Goal: Information Seeking & Learning: Learn about a topic

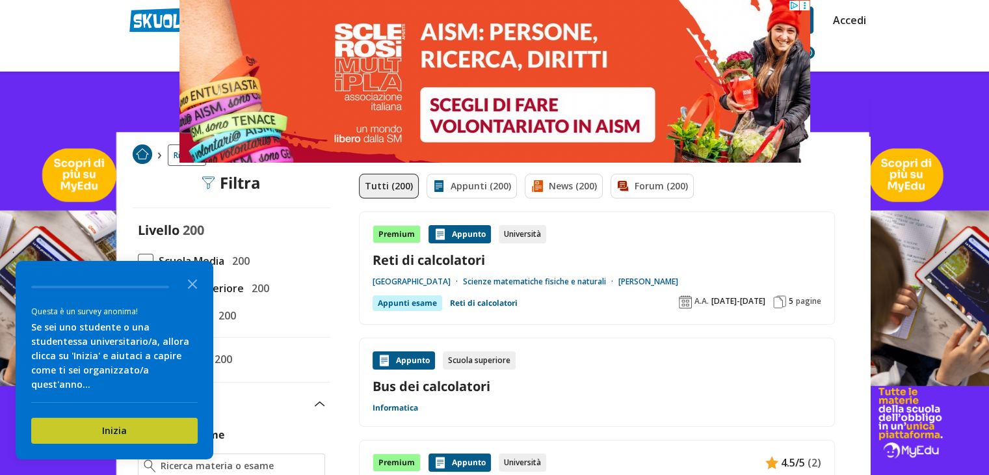
click at [96, 436] on button "Inizia" at bounding box center [114, 430] width 166 height 26
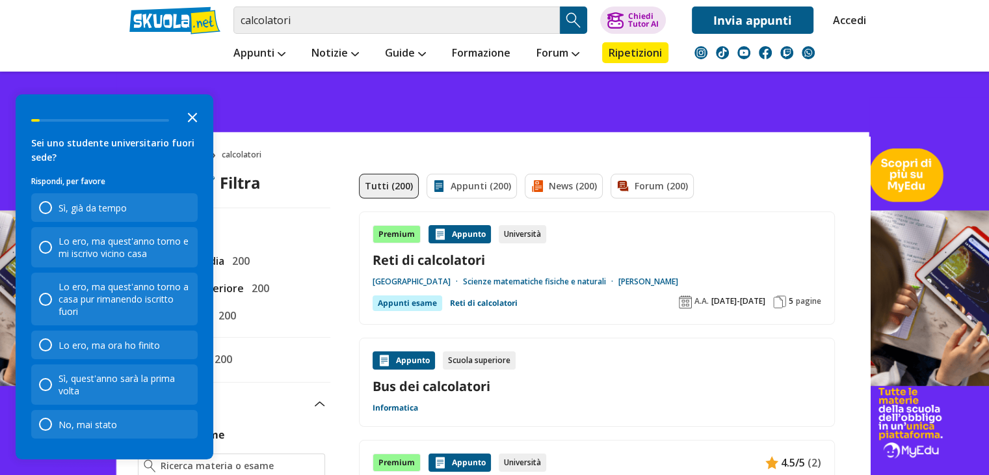
click at [198, 123] on icon "Close the survey" at bounding box center [192, 116] width 26 height 26
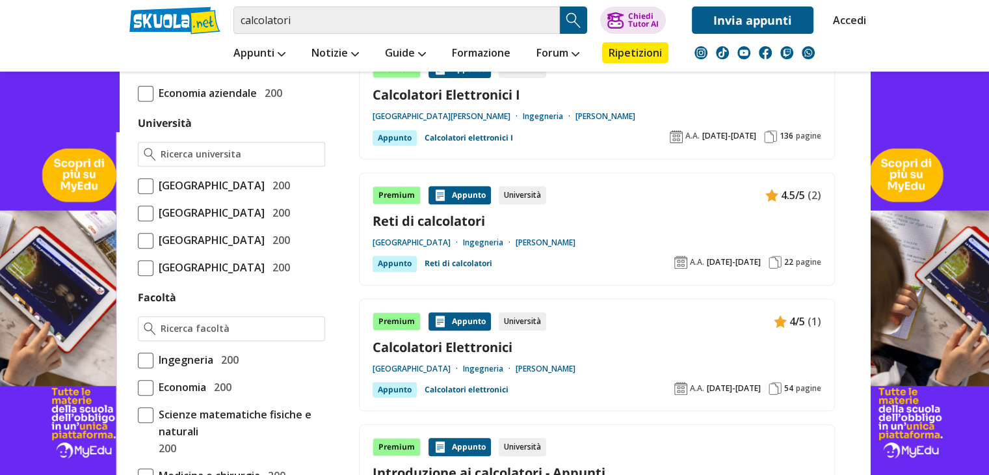
scroll to position [520, 0]
click at [138, 248] on span at bounding box center [146, 240] width 16 height 16
click at [138, 239] on input "Università degli Studi di Firenze 200" at bounding box center [138, 239] width 0 height 0
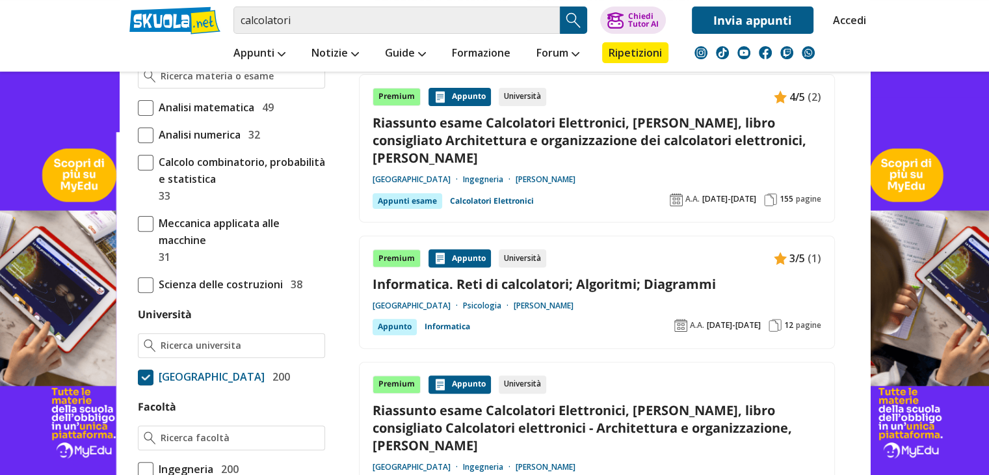
scroll to position [390, 0]
click at [464, 146] on link "Riassunto esame Calcolatori Elettronici, Prof. Colombo Carlo, libro consigliato…" at bounding box center [597, 139] width 449 height 53
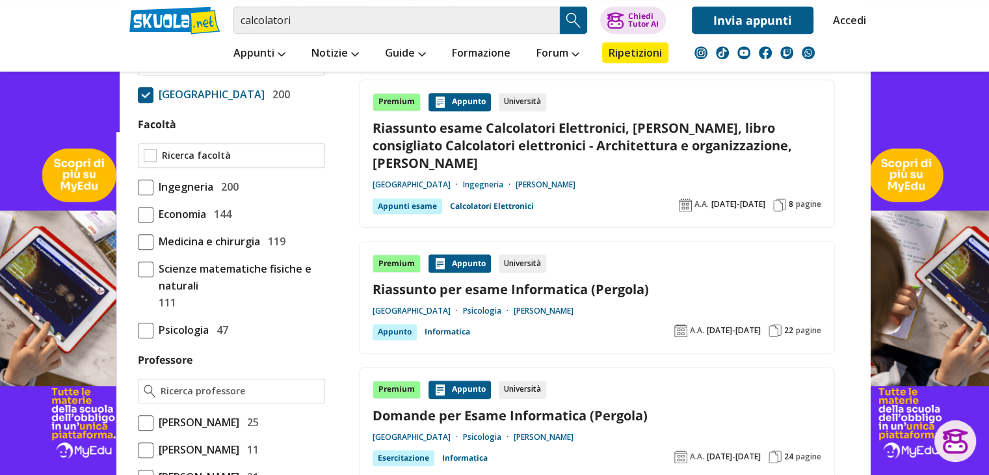
scroll to position [650, 0]
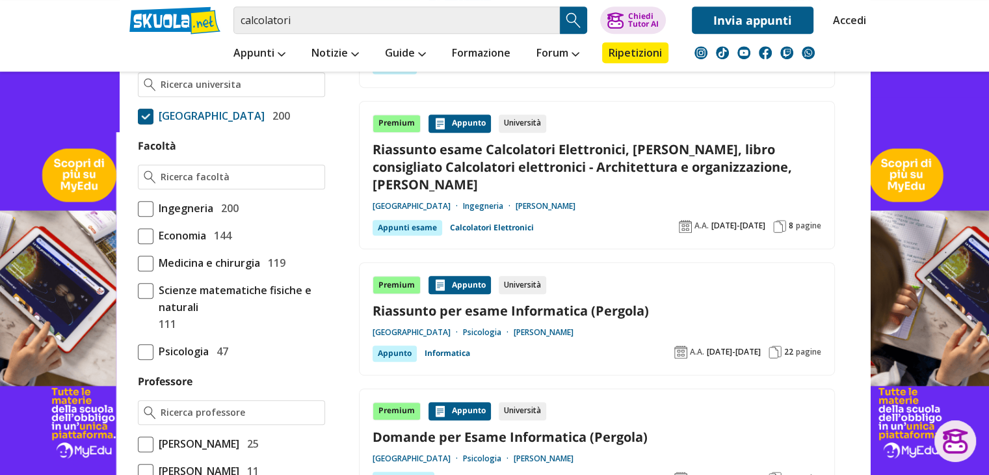
click at [152, 217] on span at bounding box center [146, 209] width 16 height 16
click at [138, 208] on input "Ingegneria 200" at bounding box center [138, 208] width 0 height 0
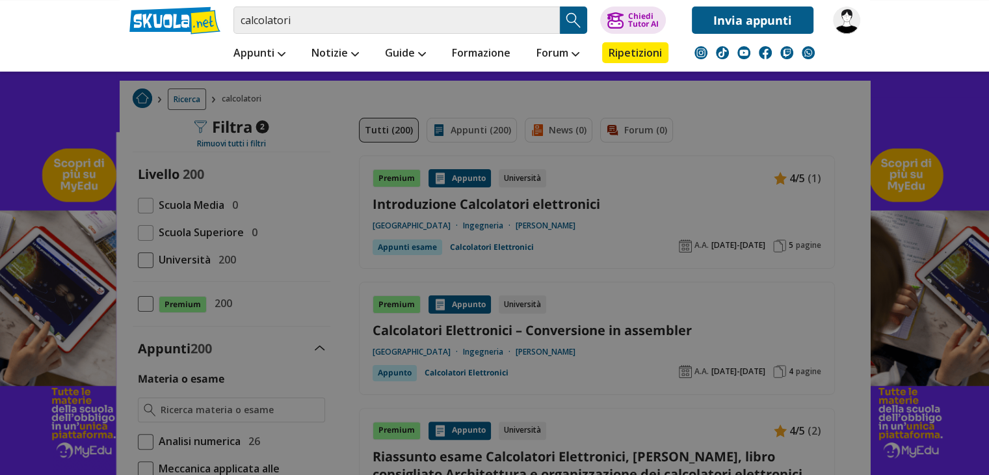
scroll to position [390, 0]
